Goal: Information Seeking & Learning: Understand process/instructions

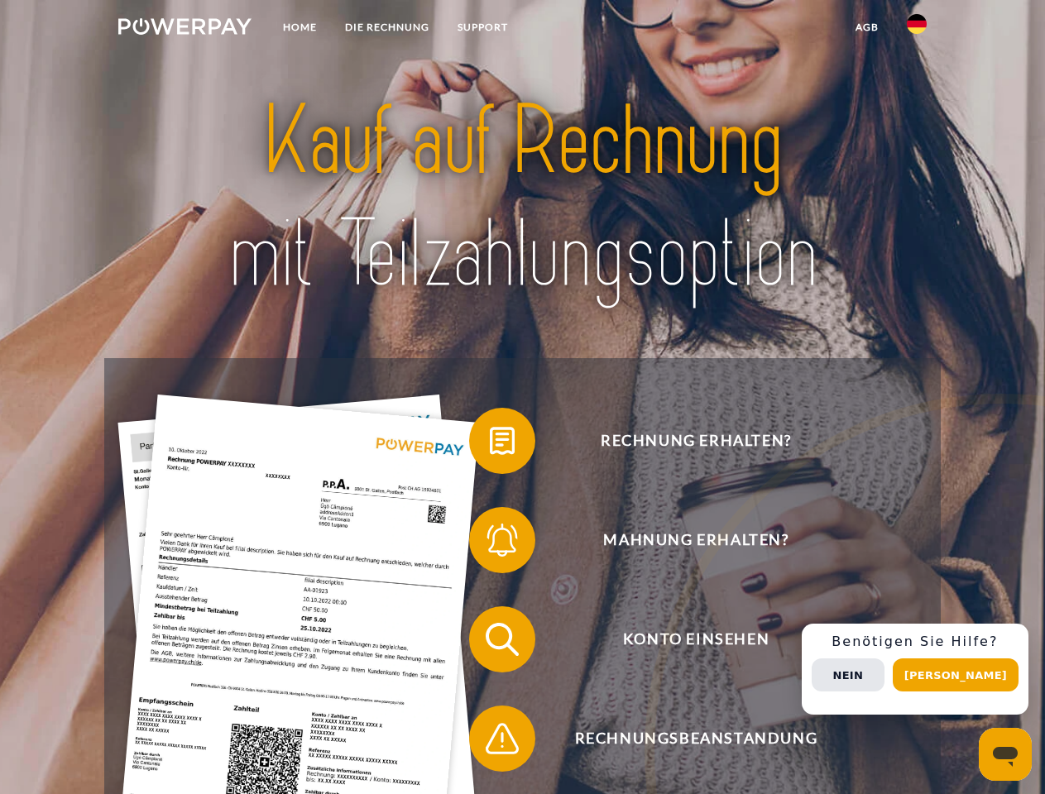
click at [185, 29] on img at bounding box center [184, 26] width 133 height 17
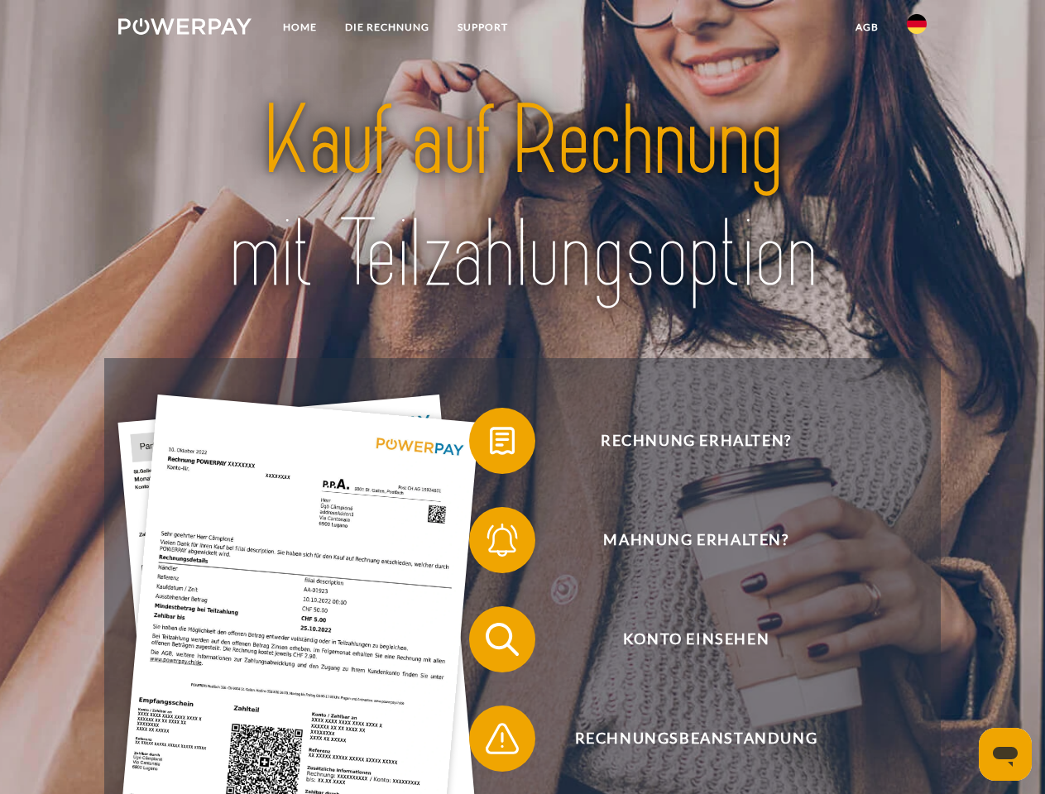
click at [917, 29] on img at bounding box center [917, 24] width 20 height 20
click at [866, 27] on link "agb" at bounding box center [866, 27] width 51 height 30
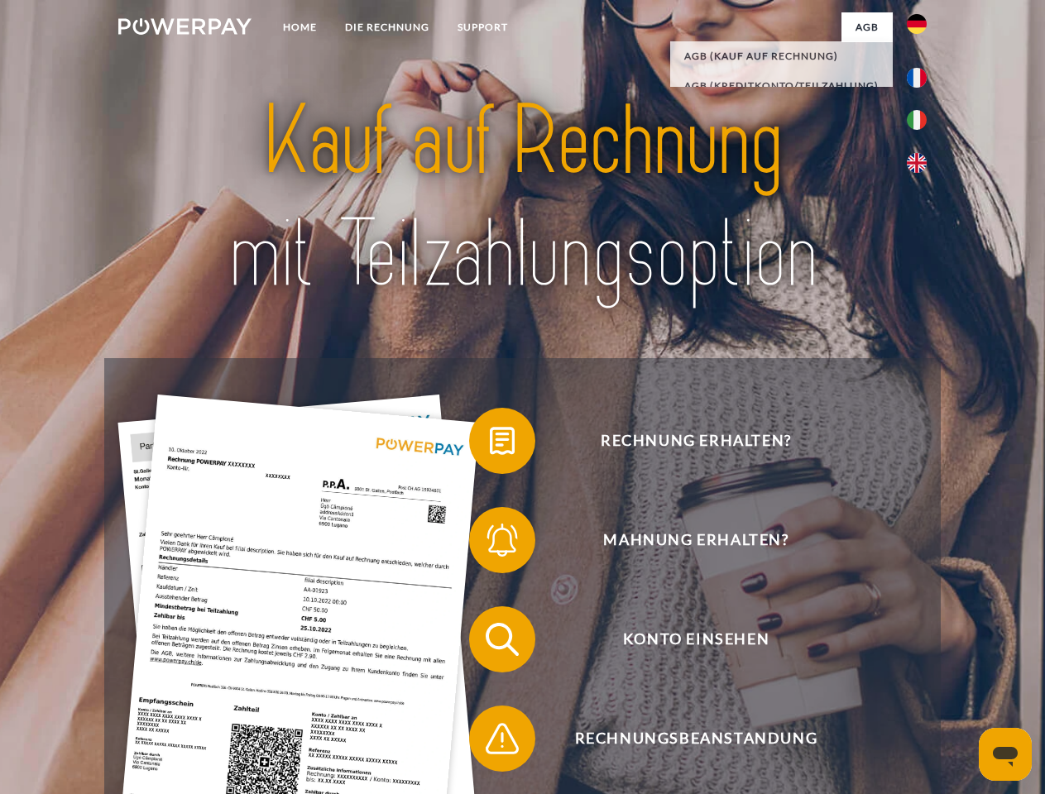
click at [490, 444] on span at bounding box center [477, 441] width 83 height 83
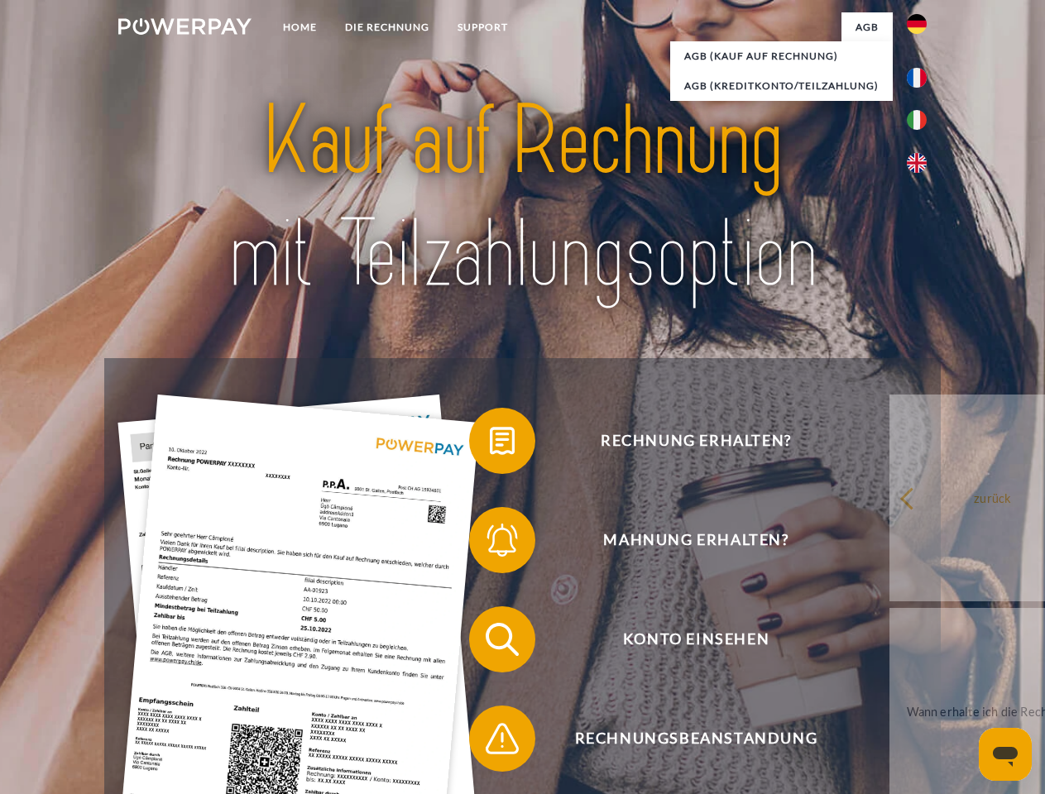
click at [490, 544] on span at bounding box center [477, 540] width 83 height 83
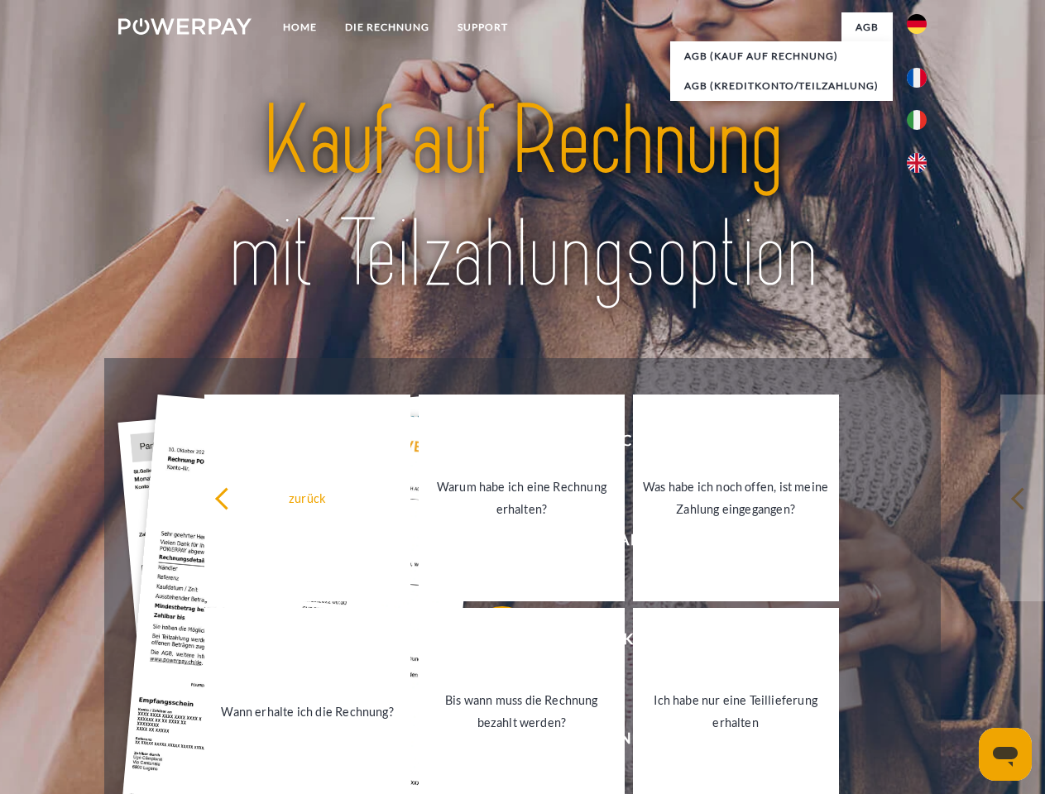
click at [490, 643] on link "Bis wann muss die Rechnung bezahlt werden?" at bounding box center [522, 711] width 206 height 207
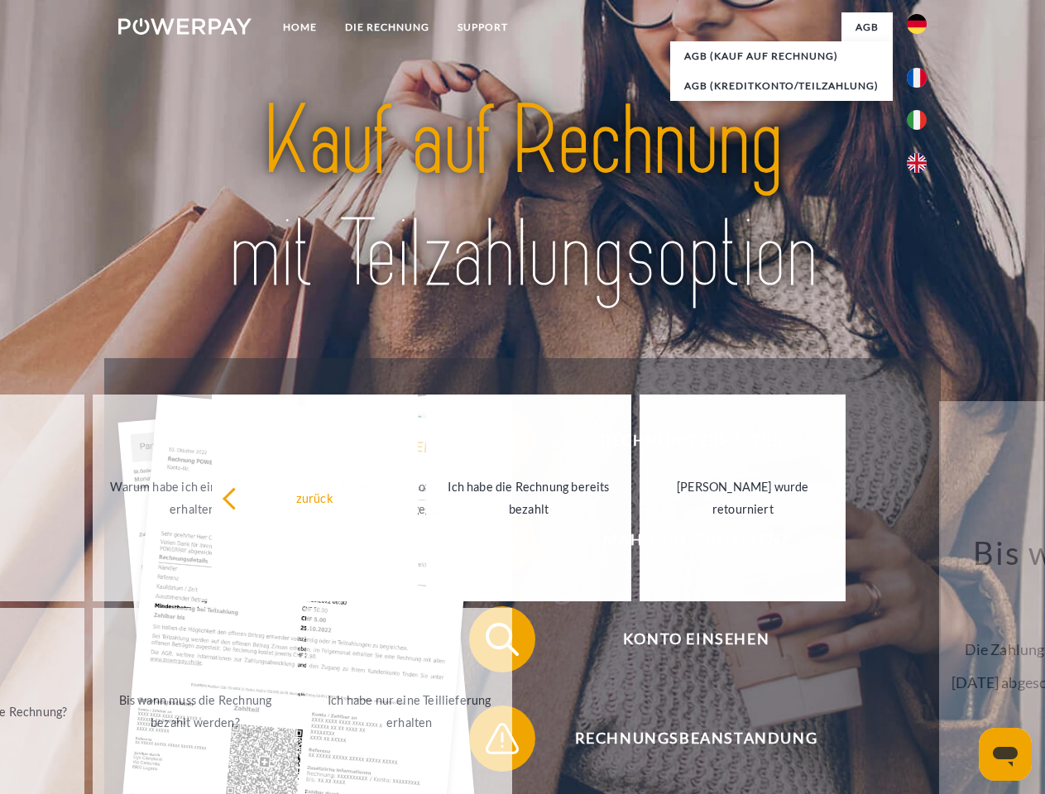
click at [490, 742] on span at bounding box center [477, 738] width 83 height 83
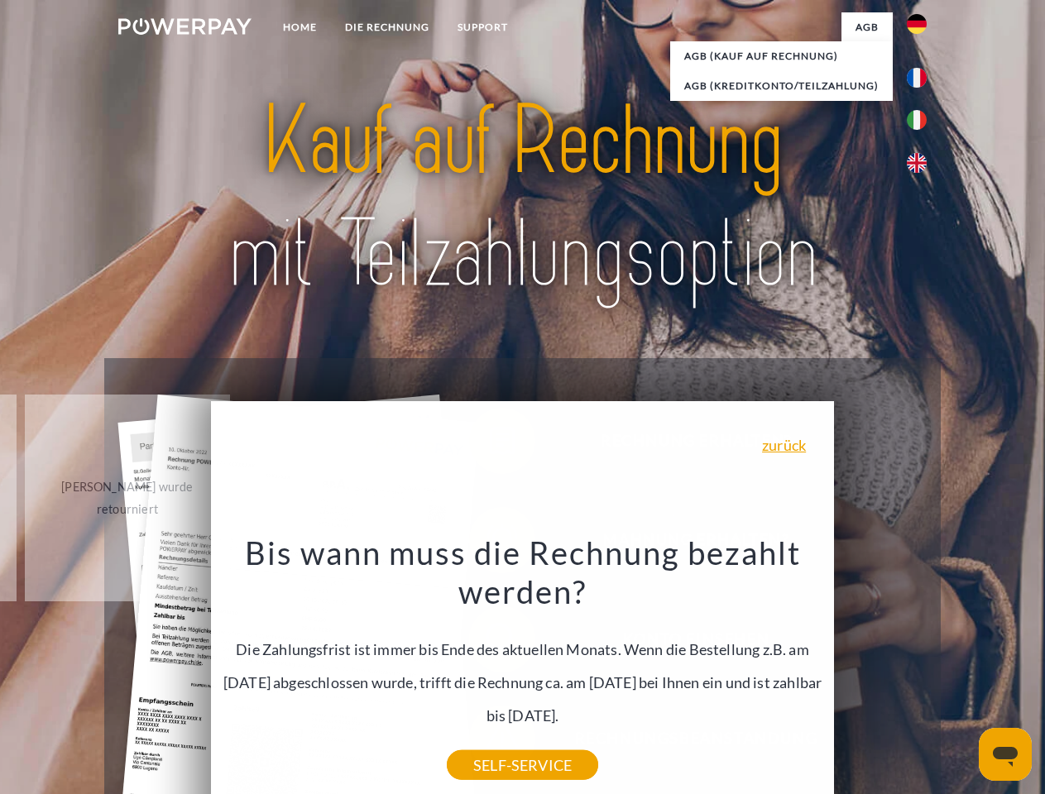
click at [921, 669] on div "Rechnung erhalten? Mahnung erhalten? Konto einsehen" at bounding box center [522, 689] width 836 height 662
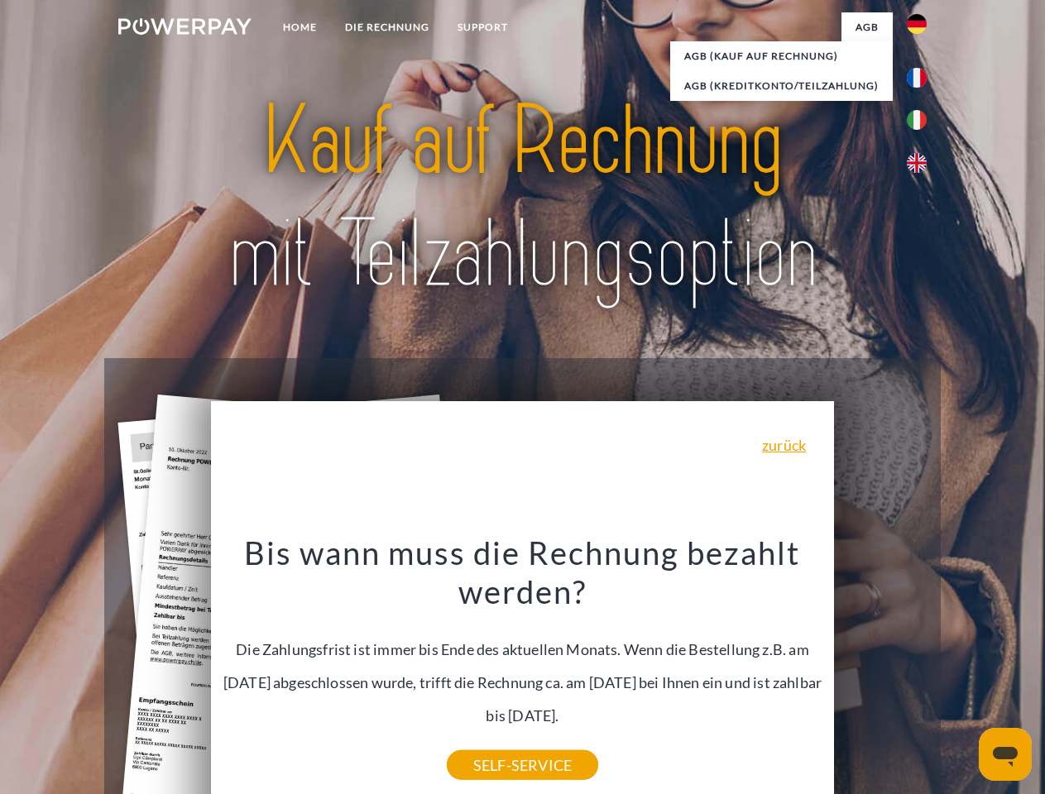
click at [880, 673] on span "Konto einsehen" at bounding box center [695, 639] width 405 height 66
click at [961, 675] on header "Home DIE RECHNUNG SUPPORT" at bounding box center [522, 571] width 1045 height 1143
